Goal: Information Seeking & Learning: Learn about a topic

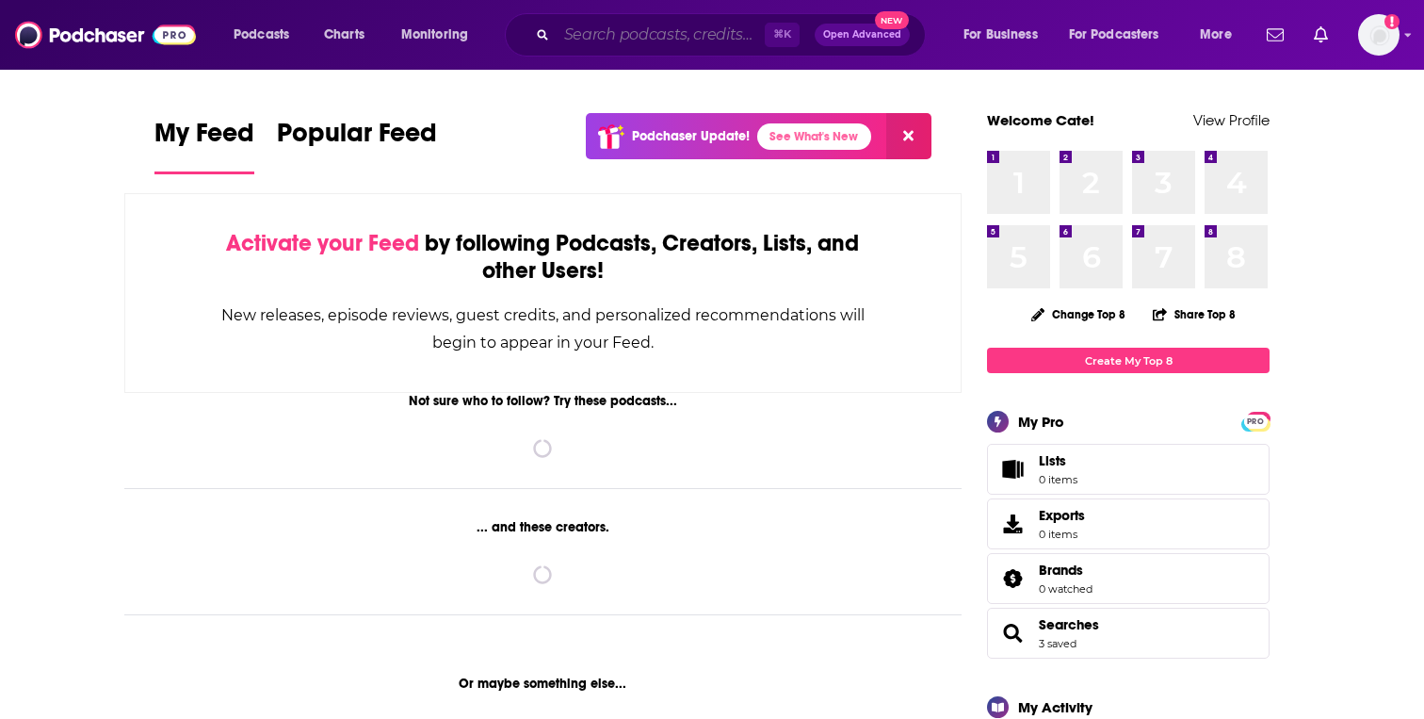
click at [562, 24] on input "Search podcasts, credits, & more..." at bounding box center [661, 35] width 208 height 30
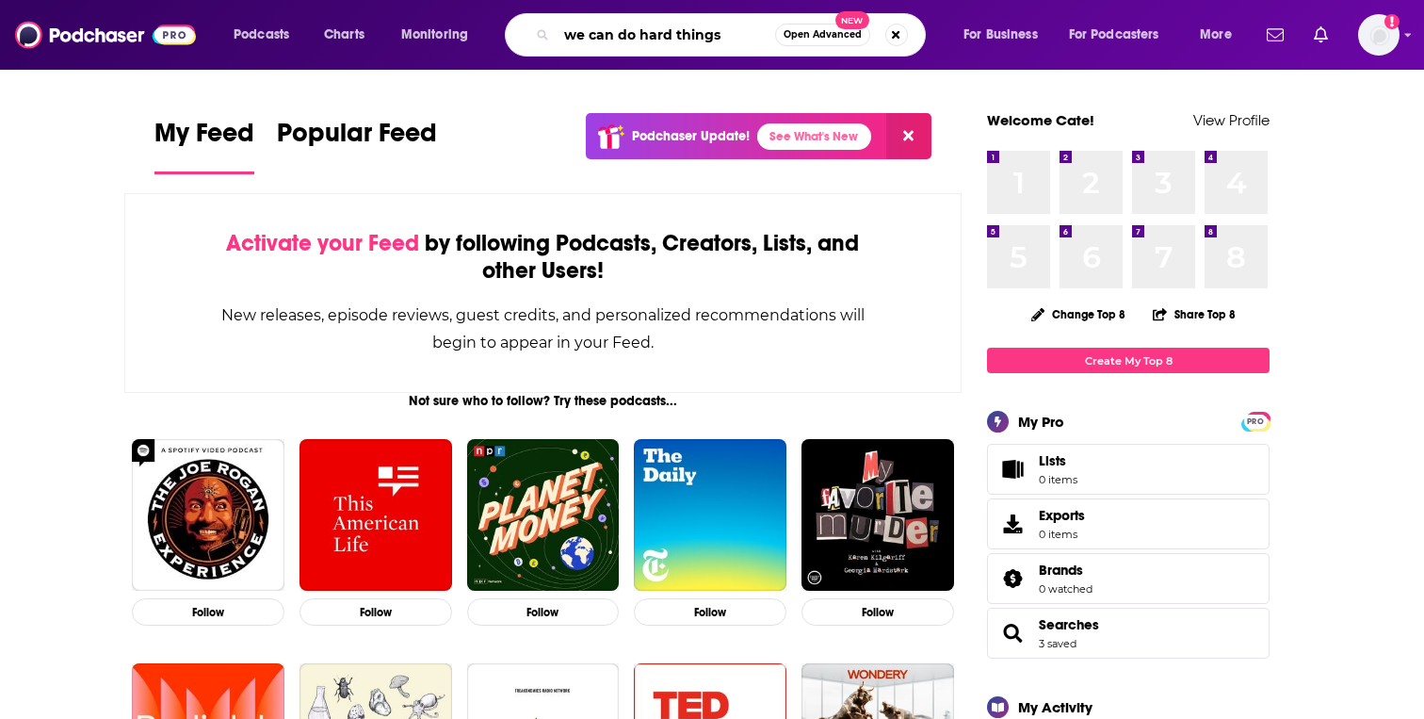
type input "we can do hard things"
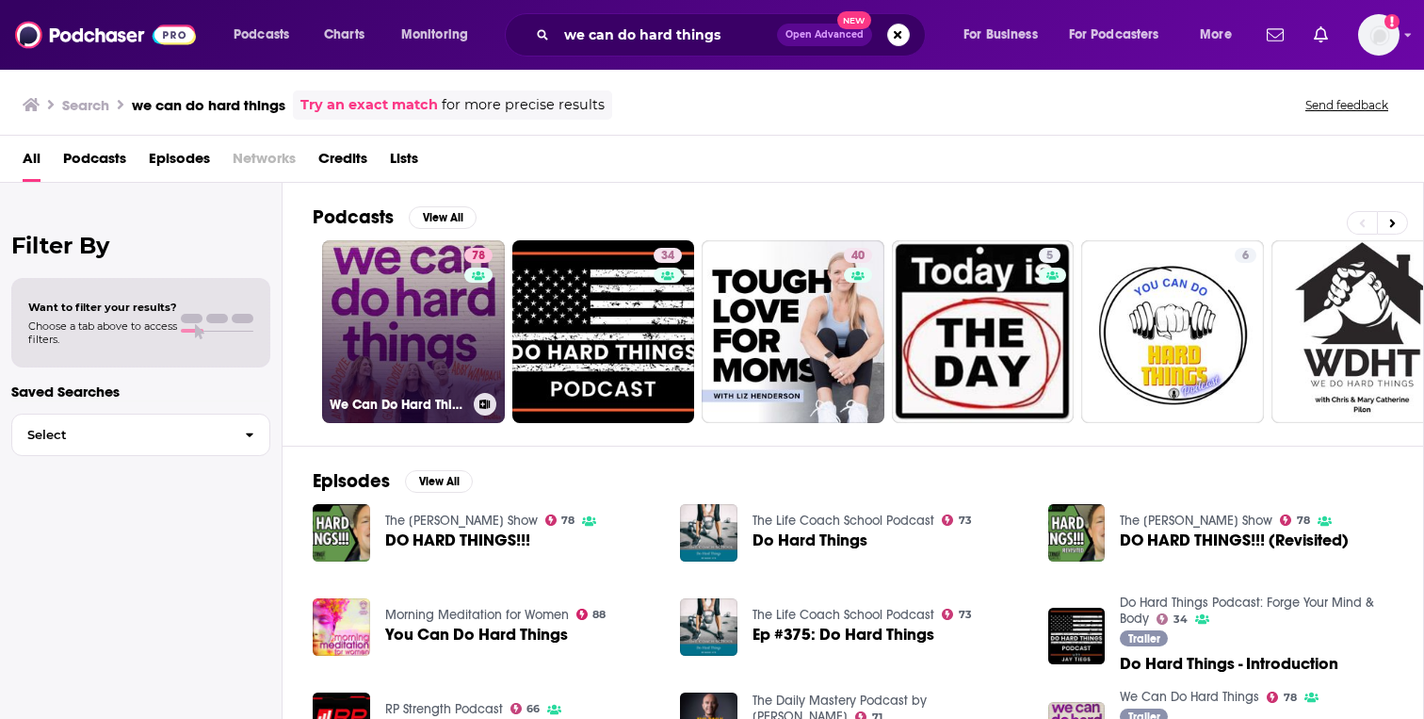
click at [386, 293] on link "78 We Can Do Hard Things" at bounding box center [413, 331] width 183 height 183
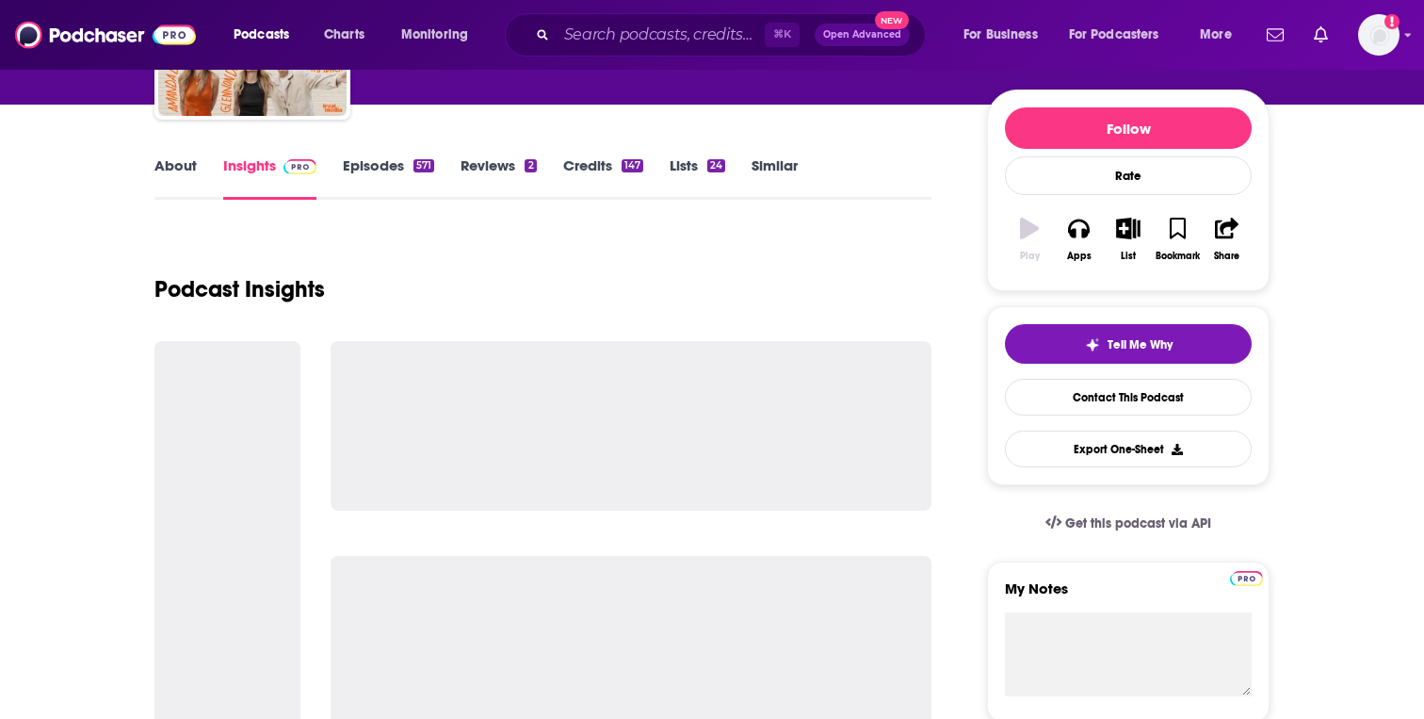
scroll to position [270, 0]
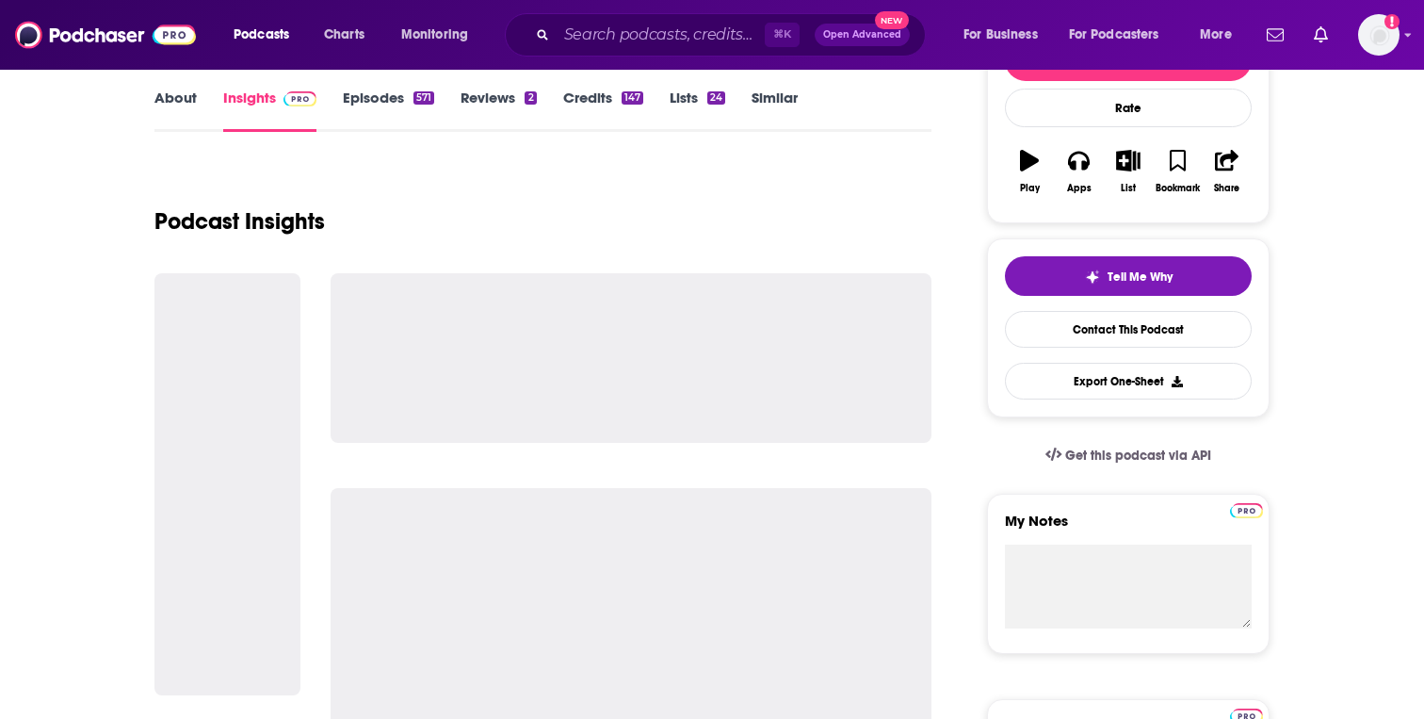
click at [387, 110] on link "Episodes 571" at bounding box center [388, 110] width 91 height 43
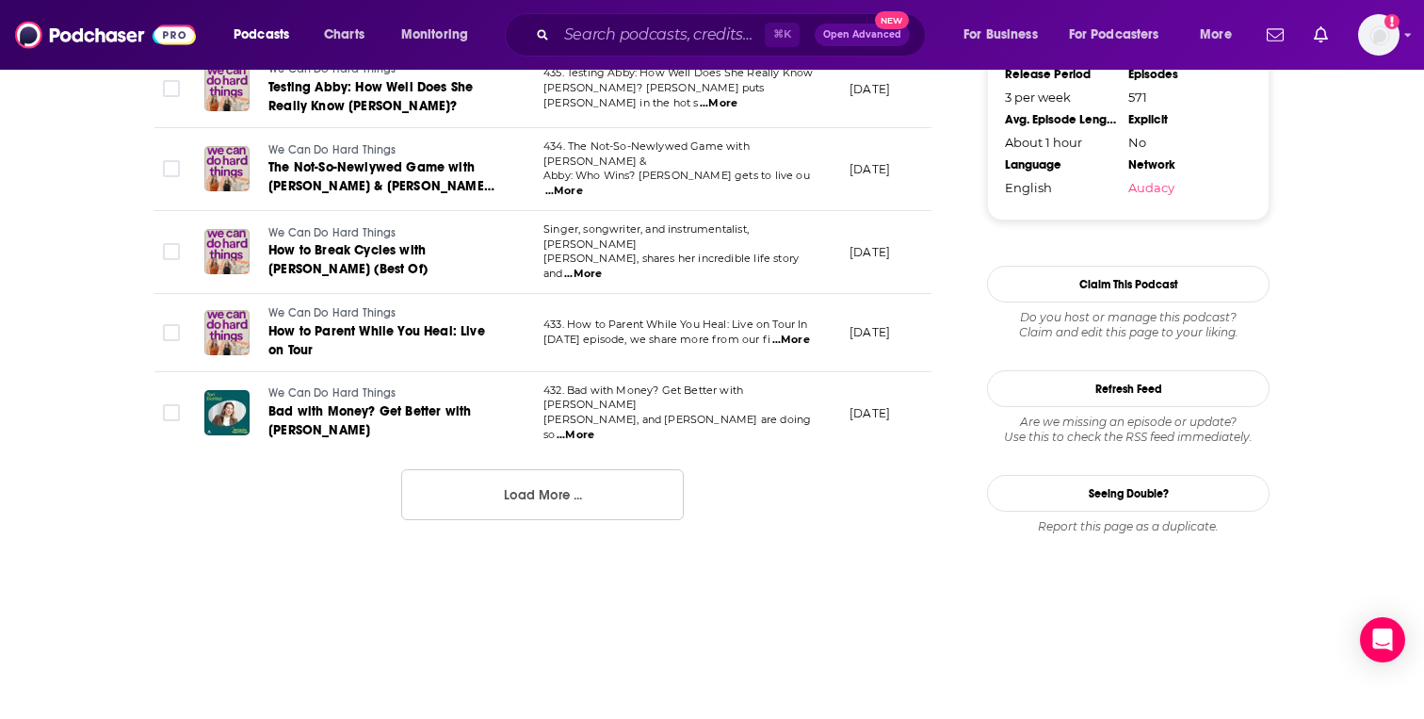
scroll to position [2070, 0]
